Goal: Navigation & Orientation: Go to known website

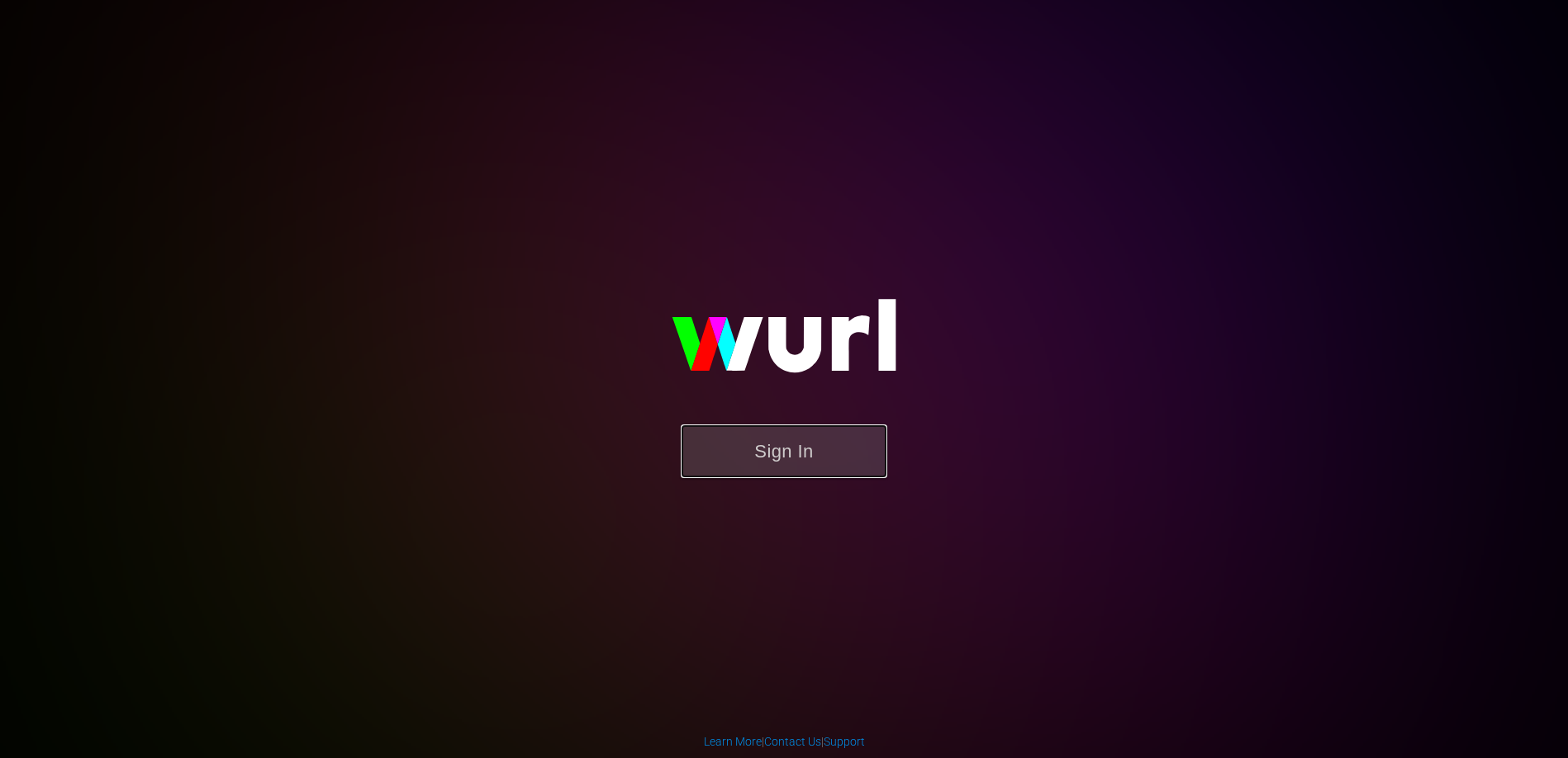
click at [805, 448] on button "Sign In" at bounding box center [784, 451] width 206 height 54
